Goal: Task Accomplishment & Management: Manage account settings

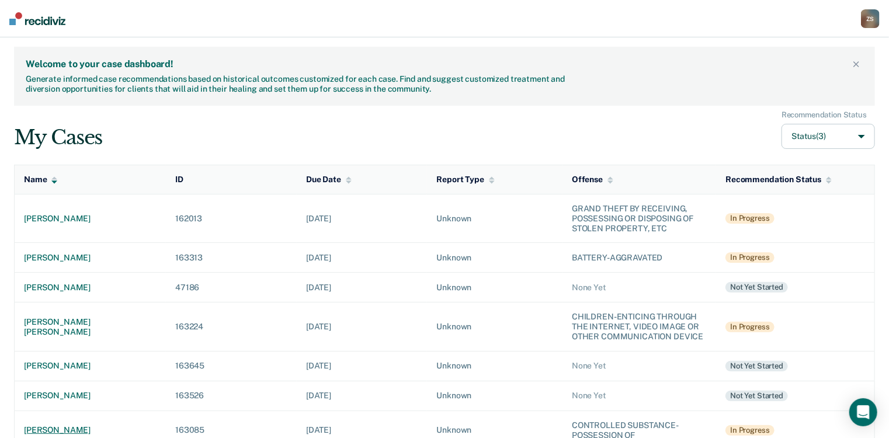
click at [87, 426] on div "[PERSON_NAME]" at bounding box center [90, 430] width 133 height 10
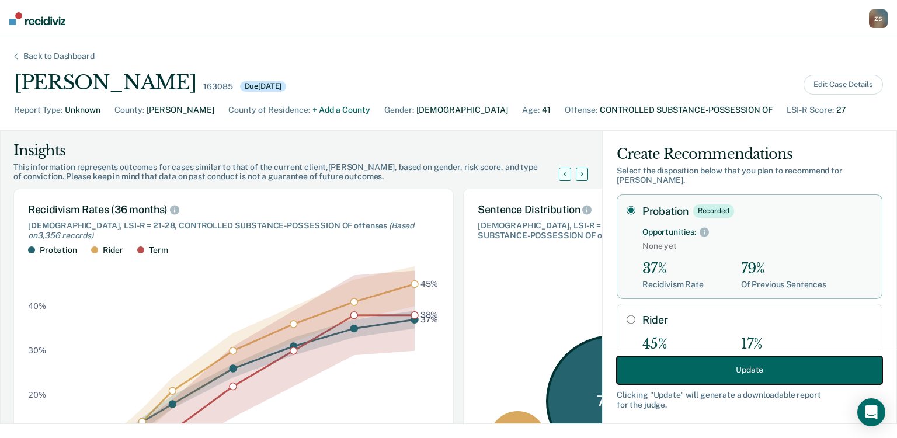
click at [755, 375] on button "Update" at bounding box center [750, 370] width 266 height 28
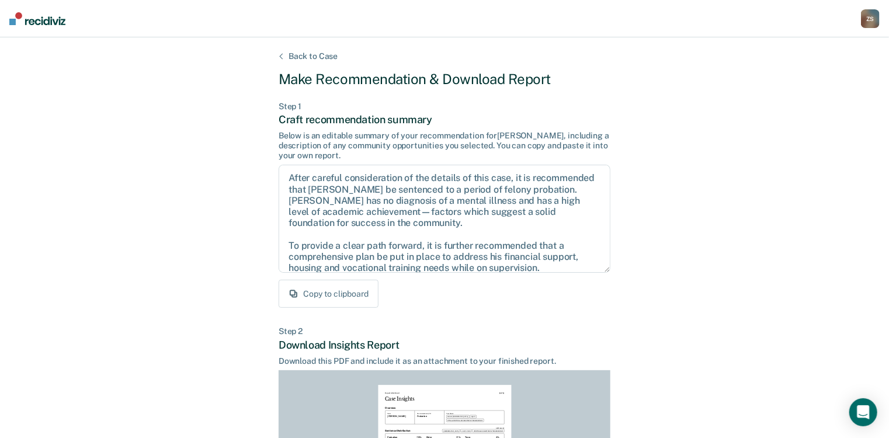
click at [325, 61] on div "Back to Case Make Recommendation & Download Report Step 1 Craft recommendation …" at bounding box center [445, 351] width 332 height 600
click at [321, 53] on div "Back to Case" at bounding box center [313, 56] width 77 height 10
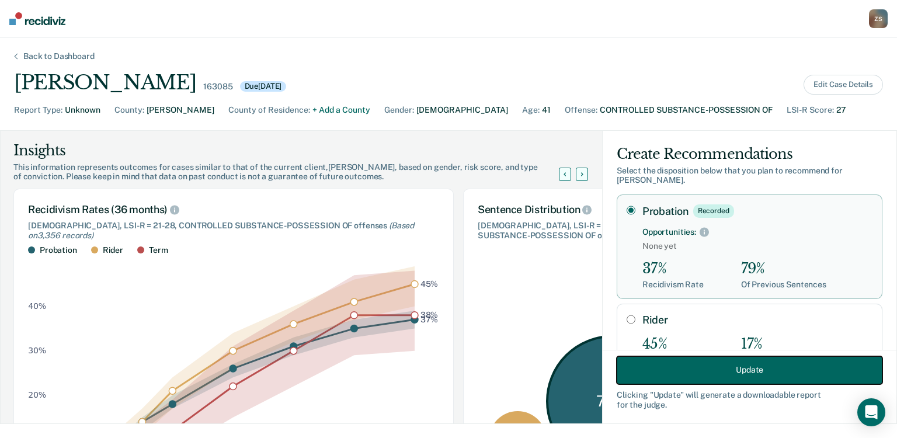
click at [762, 369] on button "Update" at bounding box center [750, 370] width 266 height 28
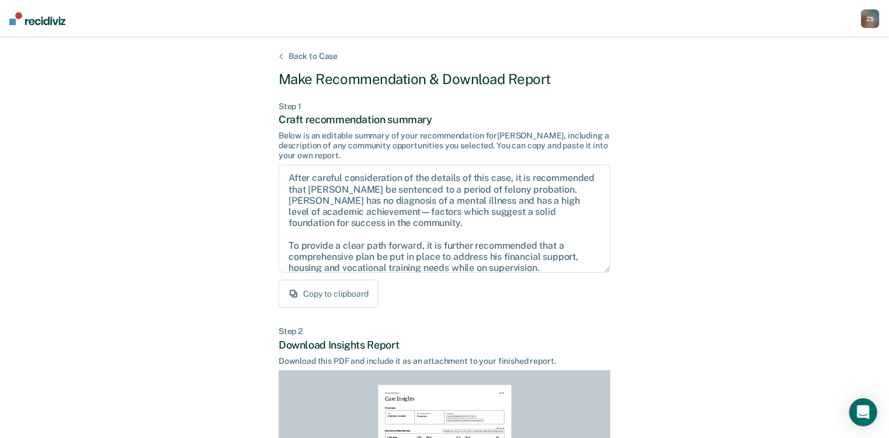
scroll to position [228, 0]
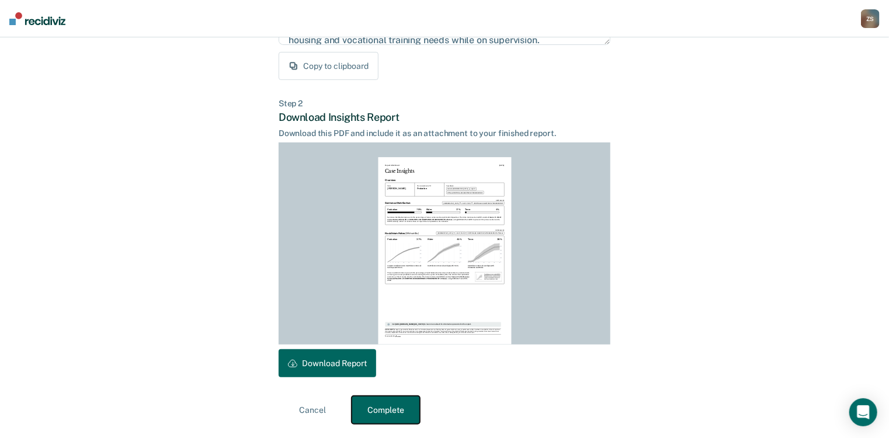
click at [399, 406] on button "Complete" at bounding box center [386, 410] width 68 height 28
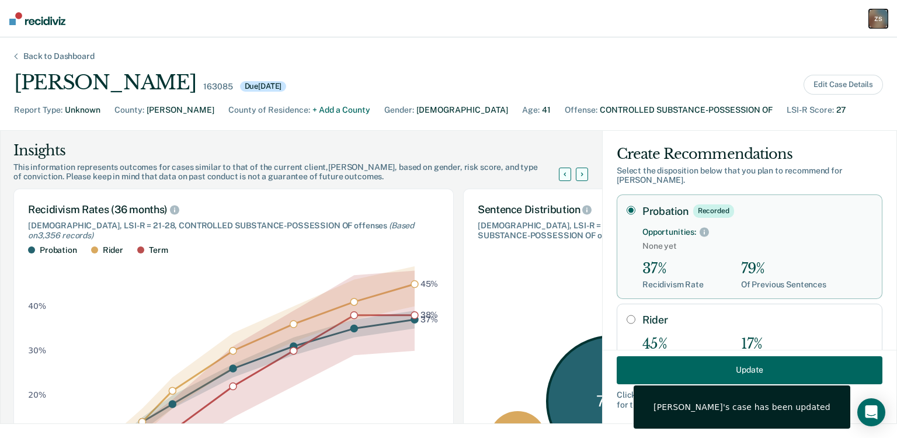
click at [876, 19] on div "Z S" at bounding box center [878, 18] width 19 height 19
click at [812, 60] on link "Go to PSI Case Dashboard" at bounding box center [830, 62] width 98 height 10
